Goal: Task Accomplishment & Management: Complete application form

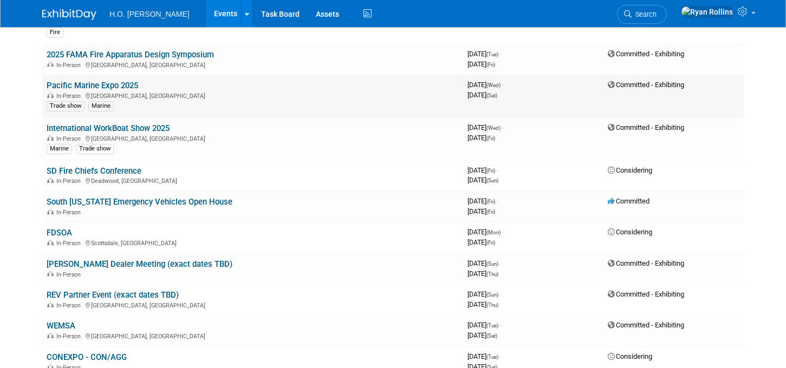
scroll to position [246, 0]
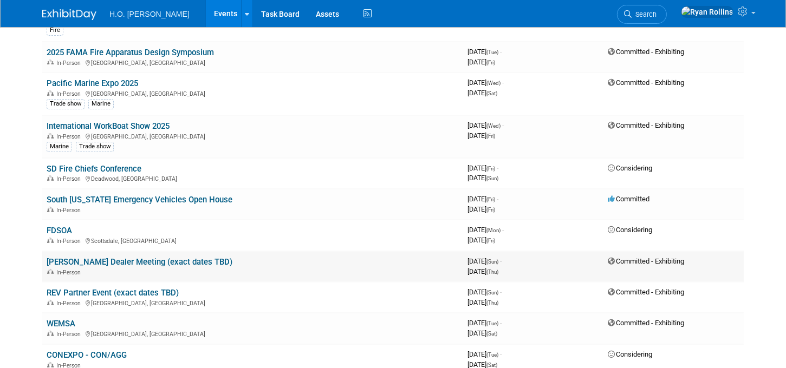
click at [171, 258] on link "[PERSON_NAME] Dealer Meeting (exact dates TBD)" at bounding box center [140, 262] width 186 height 10
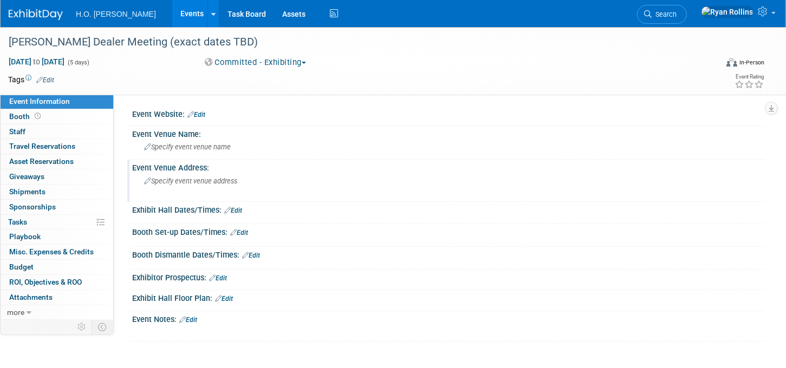
click at [190, 181] on span "Specify event venue address" at bounding box center [190, 181] width 93 height 8
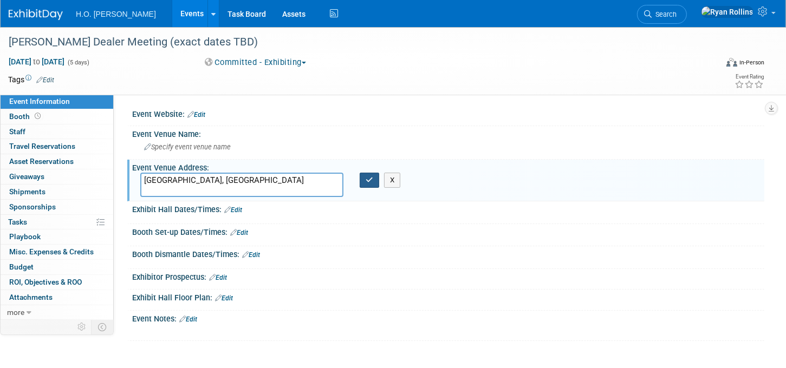
type textarea "Frisco, TX"
click at [366, 179] on icon "button" at bounding box center [370, 180] width 8 height 7
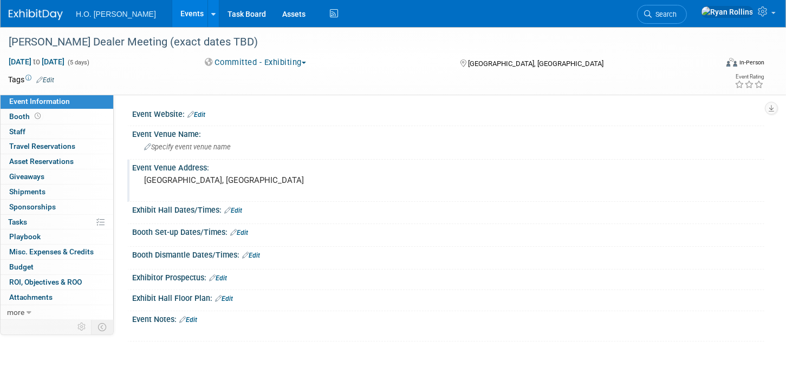
click at [67, 97] on link "Event Information" at bounding box center [57, 101] width 113 height 15
click at [172, 12] on link "Events" at bounding box center [192, 13] width 40 height 27
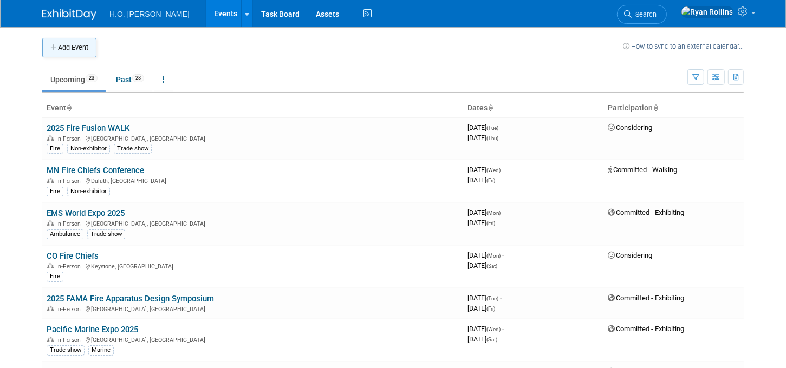
click at [71, 50] on button "Add Event" at bounding box center [69, 47] width 54 height 19
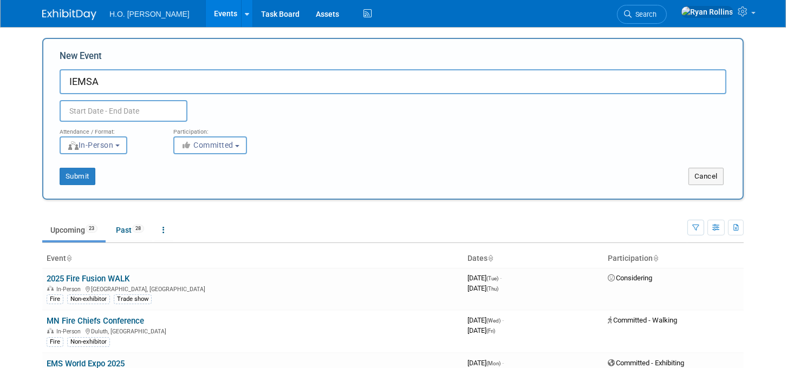
type input "IEMSA"
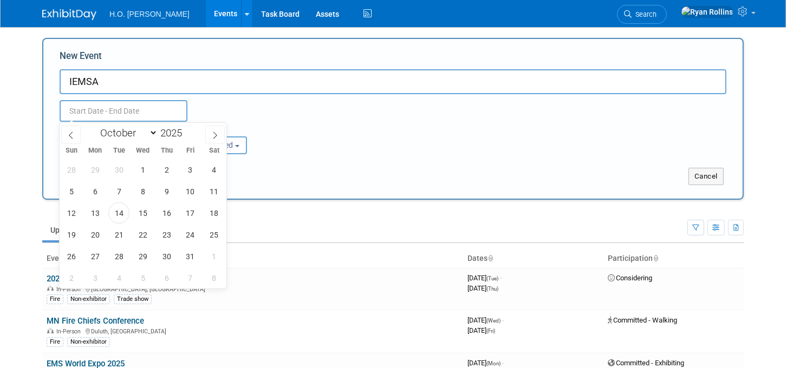
click at [134, 108] on input "text" at bounding box center [124, 111] width 128 height 22
click at [217, 129] on span at bounding box center [214, 135] width 19 height 18
select select "10"
click at [165, 210] on span "13" at bounding box center [166, 213] width 21 height 21
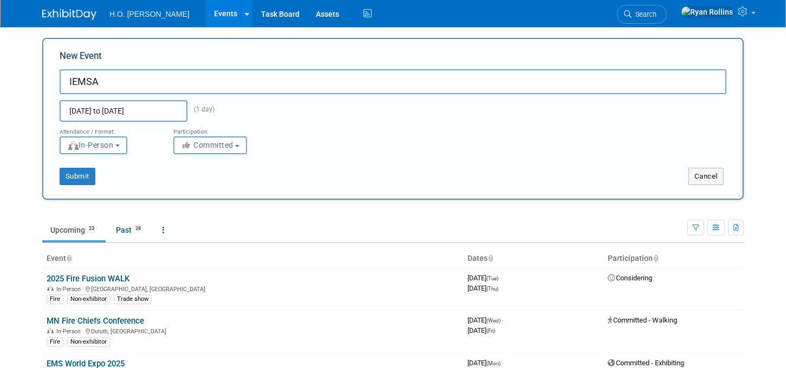
click at [160, 103] on input "Nov 13, 2025 to Nov 13, 2025" at bounding box center [124, 111] width 128 height 22
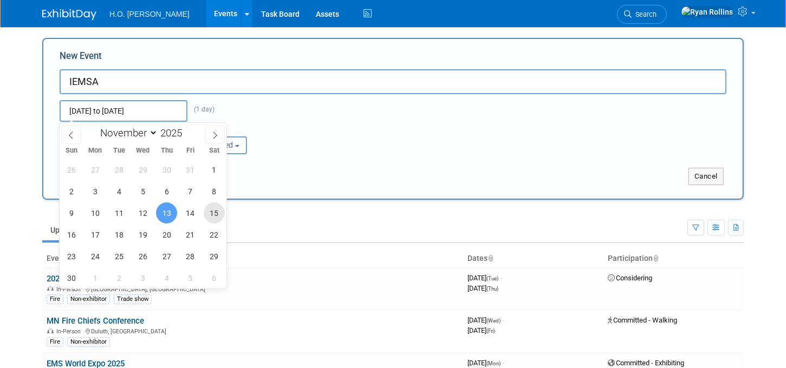
click at [223, 214] on span "15" at bounding box center [214, 213] width 21 height 21
type input "Nov 15, 2025 to Nov 15, 2025"
click at [301, 160] on div "Submit Cancel" at bounding box center [392, 169] width 683 height 31
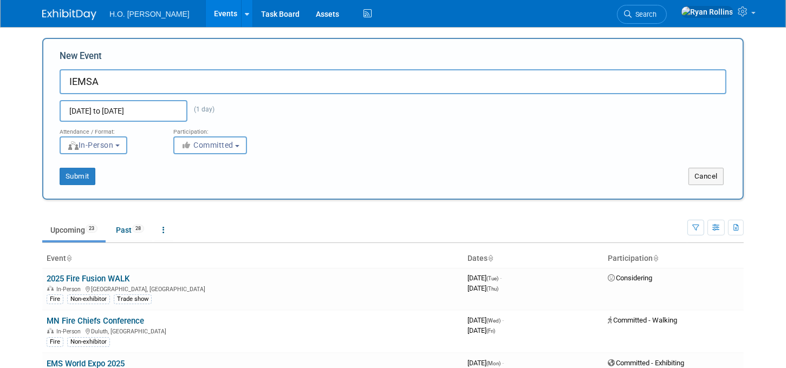
click at [205, 110] on span "(1 day)" at bounding box center [200, 110] width 27 height 8
click at [104, 108] on input "Nov 15, 2025 to Nov 15, 2025" at bounding box center [124, 111] width 128 height 22
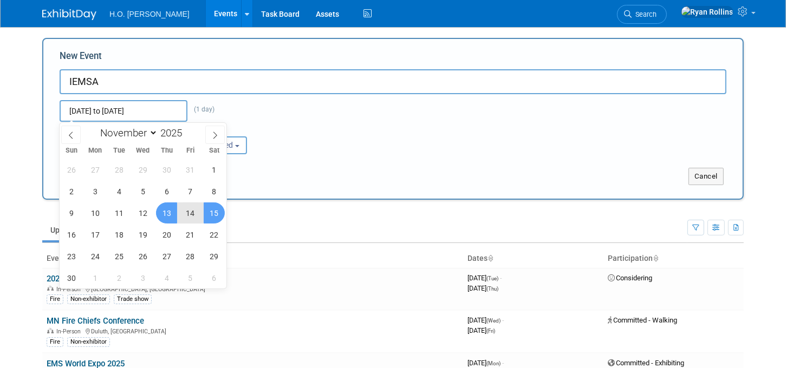
click at [161, 204] on span "13" at bounding box center [166, 213] width 21 height 21
type input "Nov 13, 2025 to Nov 15, 2025"
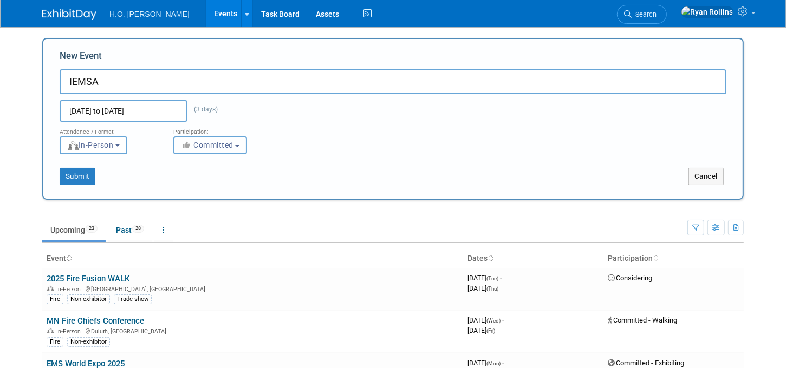
click at [232, 146] on span "Committed" at bounding box center [207, 145] width 53 height 9
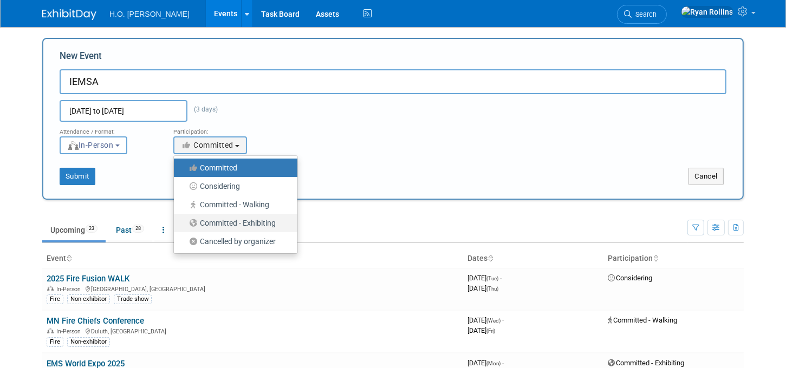
click at [262, 223] on label "Committed - Exhibiting" at bounding box center [232, 223] width 107 height 14
click at [184, 223] on input "Committed - Exhibiting" at bounding box center [180, 223] width 7 height 7
select select "102"
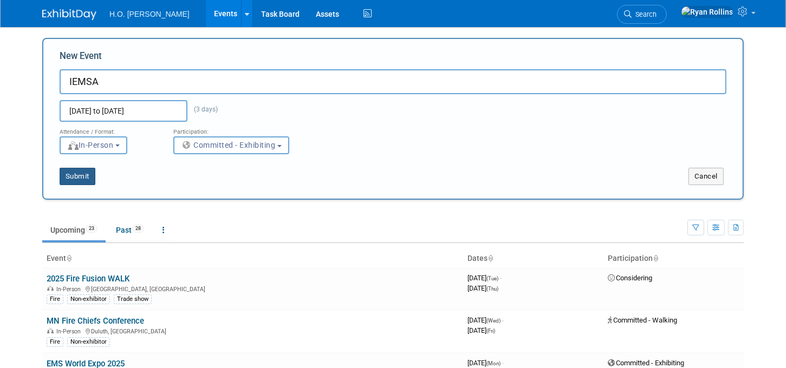
click at [81, 177] on button "Submit" at bounding box center [78, 176] width 36 height 17
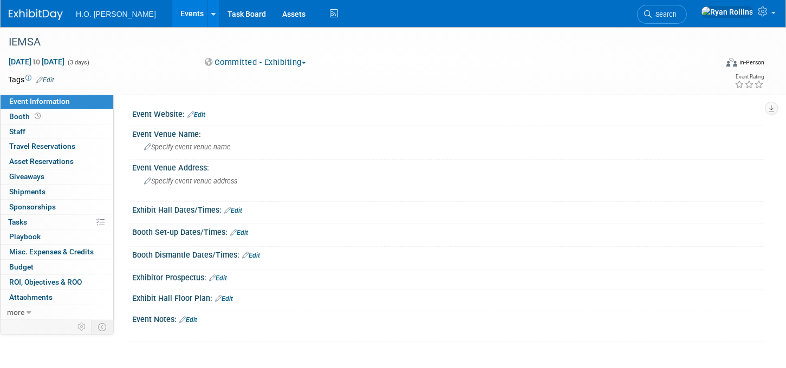
click at [213, 116] on div "Event Website: Edit" at bounding box center [448, 113] width 632 height 14
click at [191, 112] on icon at bounding box center [190, 114] width 6 height 7
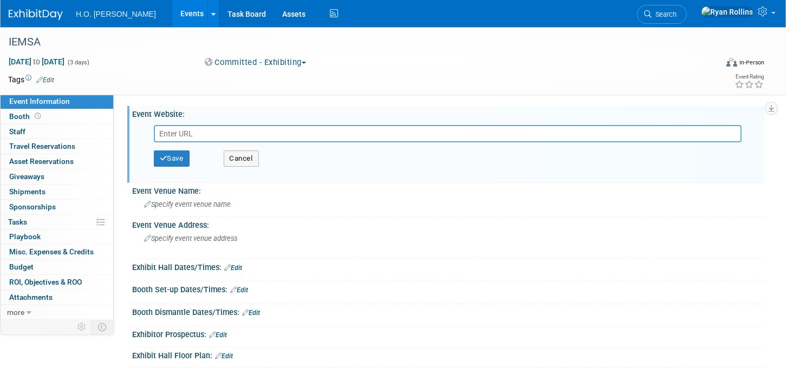
paste input "https://iemsa.net/events/EventDetails.aspx?id=1974877&group="
type input "https://iemsa.net/events/EventDetails.aspx?id=1974877&group="
click at [180, 155] on button "Save" at bounding box center [172, 159] width 36 height 16
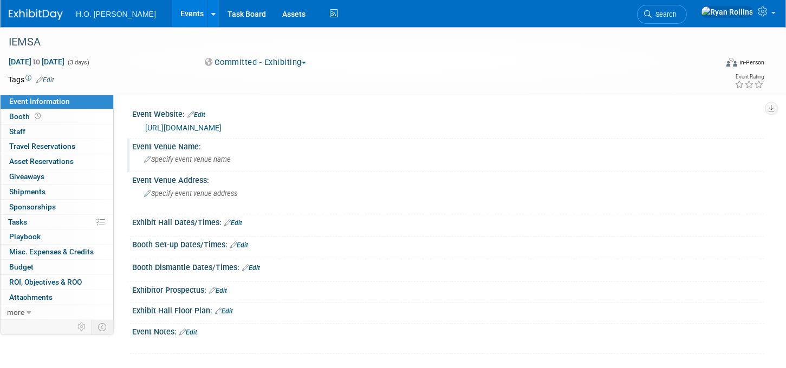
click at [210, 159] on span "Specify event venue name" at bounding box center [187, 159] width 87 height 8
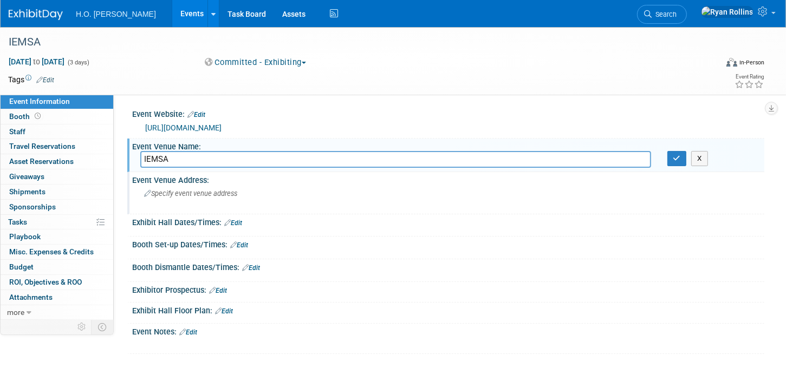
type input "IEMSA"
click at [221, 193] on span "Specify event venue address" at bounding box center [190, 194] width 93 height 8
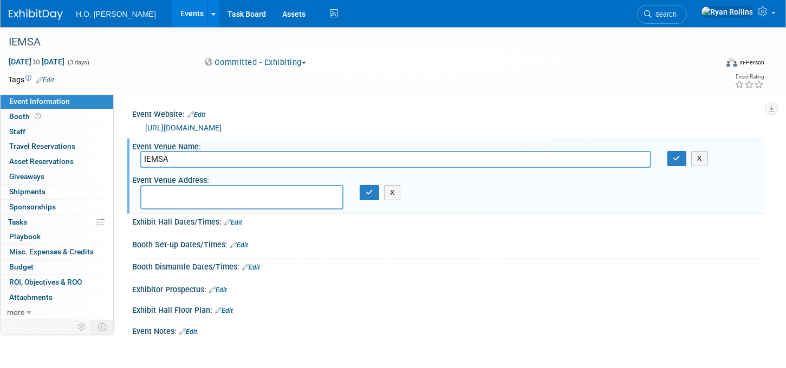
paste textarea "Iowa Event Center | Community Choice Credit Union Convention Center 833 5th 833…"
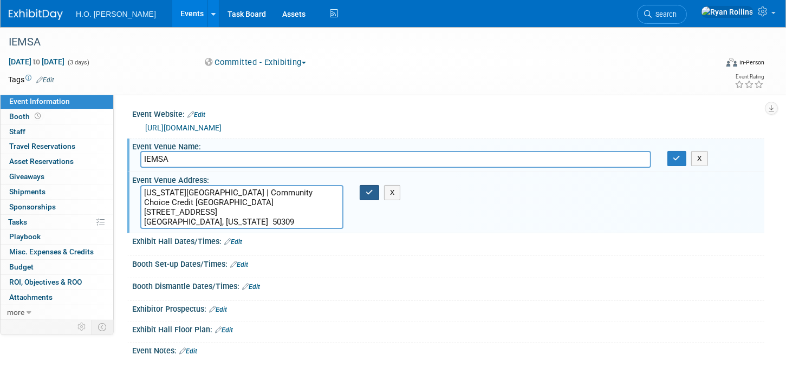
type textarea "Iowa Event Center | Community Choice Credit Union Convention Center 833 5th 833…"
click at [367, 198] on button "button" at bounding box center [369, 192] width 19 height 15
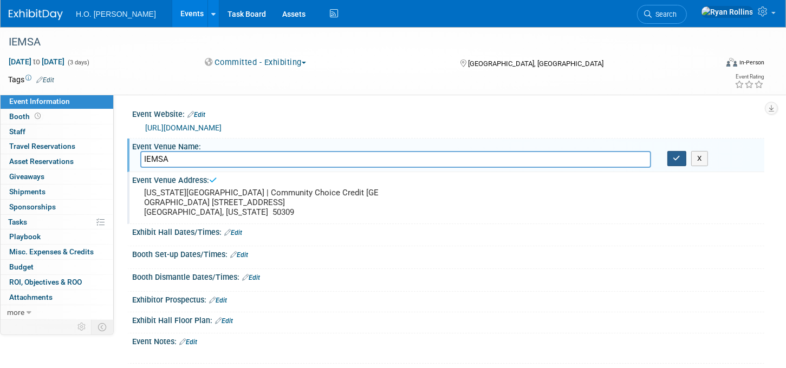
click at [673, 159] on icon "button" at bounding box center [677, 158] width 8 height 7
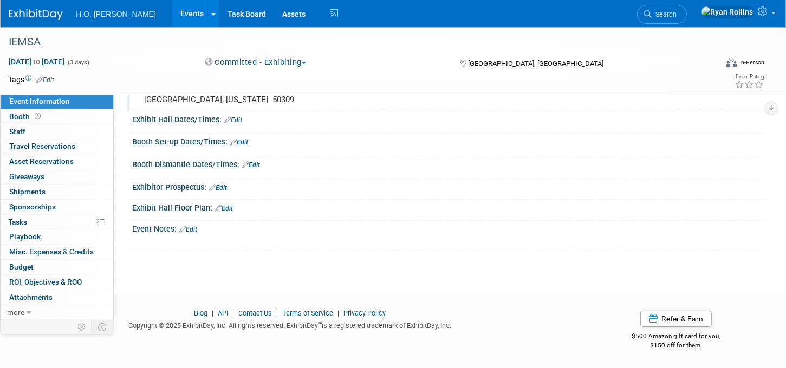
scroll to position [120, 0]
click at [172, 9] on link "Events" at bounding box center [192, 13] width 40 height 27
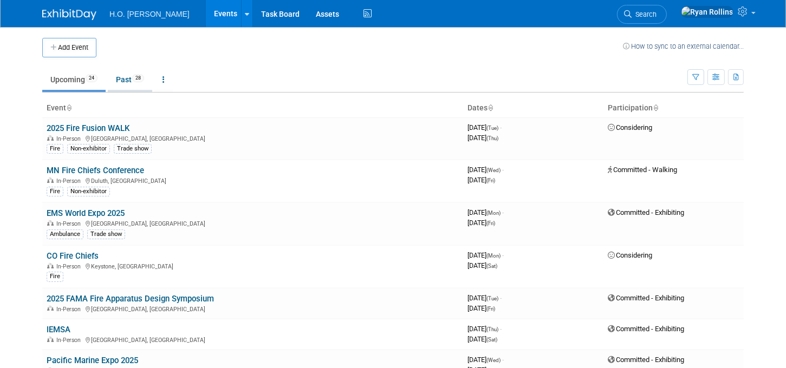
click at [120, 84] on link "Past 28" at bounding box center [130, 79] width 44 height 21
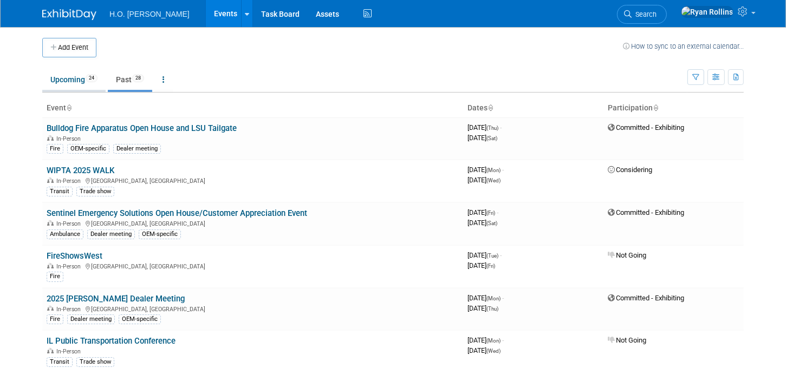
click at [60, 71] on link "Upcoming 24" at bounding box center [73, 79] width 63 height 21
